Goal: Information Seeking & Learning: Learn about a topic

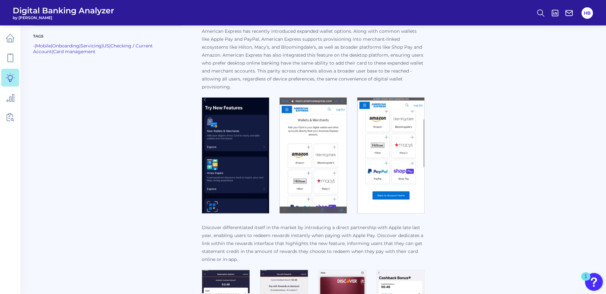
scroll to position [676, 0]
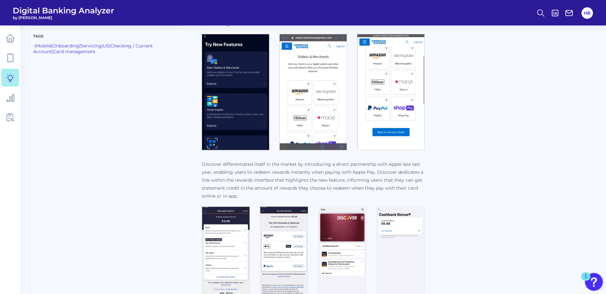
click at [303, 191] on p "Discover differentiated itself in the market by introducing a direct partnershi…" at bounding box center [313, 180] width 223 height 40
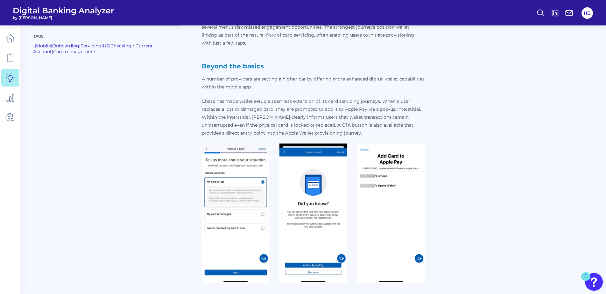
scroll to position [358, 0]
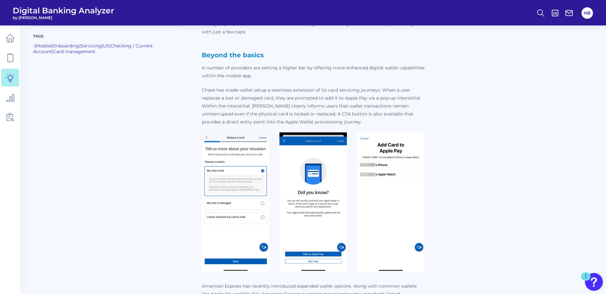
click at [223, 147] on img at bounding box center [236, 202] width 68 height 140
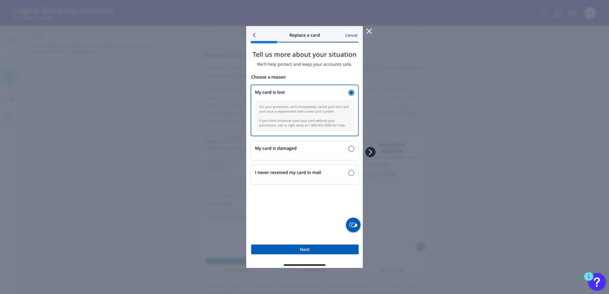
click at [371, 151] on icon at bounding box center [370, 152] width 6 height 6
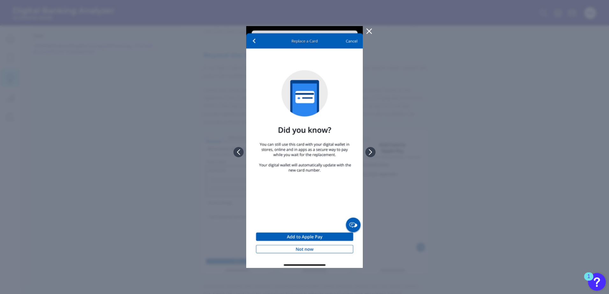
click at [368, 30] on icon at bounding box center [369, 31] width 5 height 5
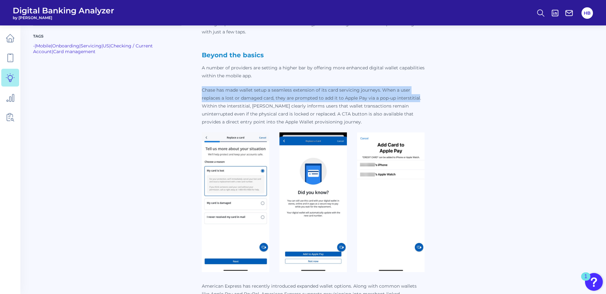
drag, startPoint x: 203, startPoint y: 89, endPoint x: 419, endPoint y: 100, distance: 216.1
click at [419, 100] on p "Chase has made wallet setup a seamless extension of its card servicing journeys…" at bounding box center [313, 106] width 223 height 40
copy p "Chase has made wallet setup a seamless extension of its card servicing journeys…"
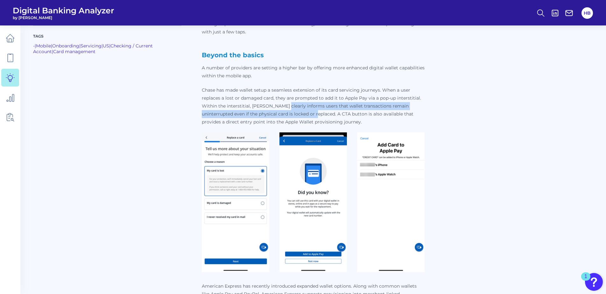
drag, startPoint x: 282, startPoint y: 105, endPoint x: 304, endPoint y: 116, distance: 24.2
click at [304, 116] on p "Chase has made wallet setup a seamless extension of its card servicing journeys…" at bounding box center [313, 106] width 223 height 40
copy p "informs users that wallet transactions remain uninterrupted even if the physica…"
